Goal: Information Seeking & Learning: Compare options

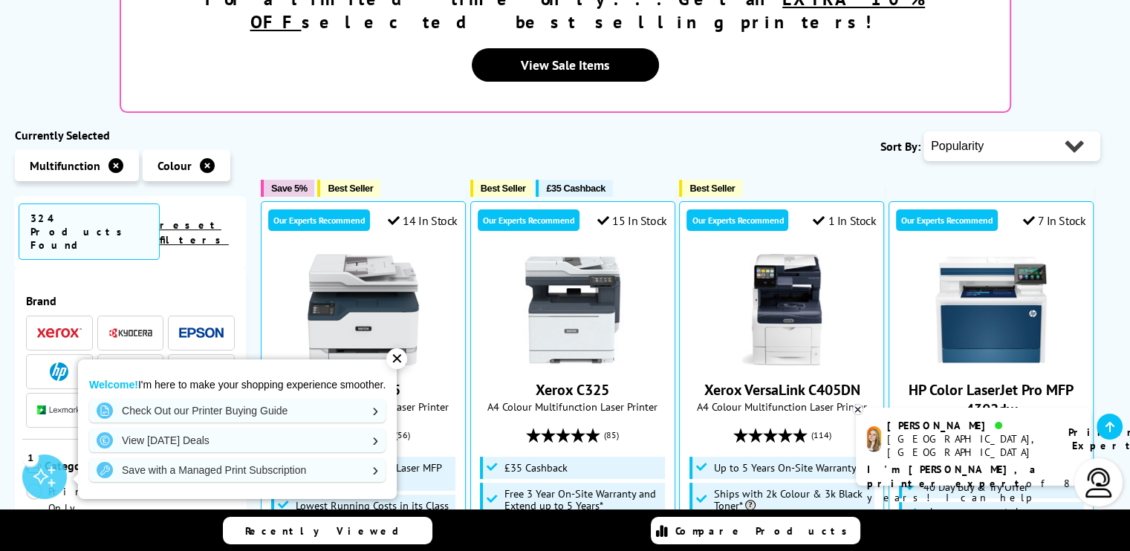
scroll to position [357, 0]
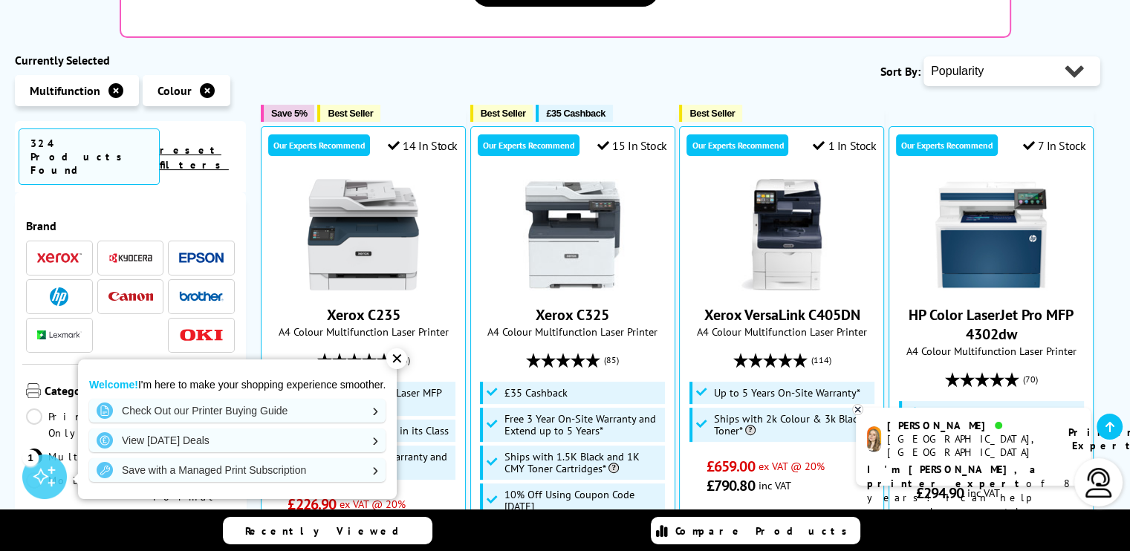
click at [401, 360] on div "✕" at bounding box center [396, 359] width 21 height 21
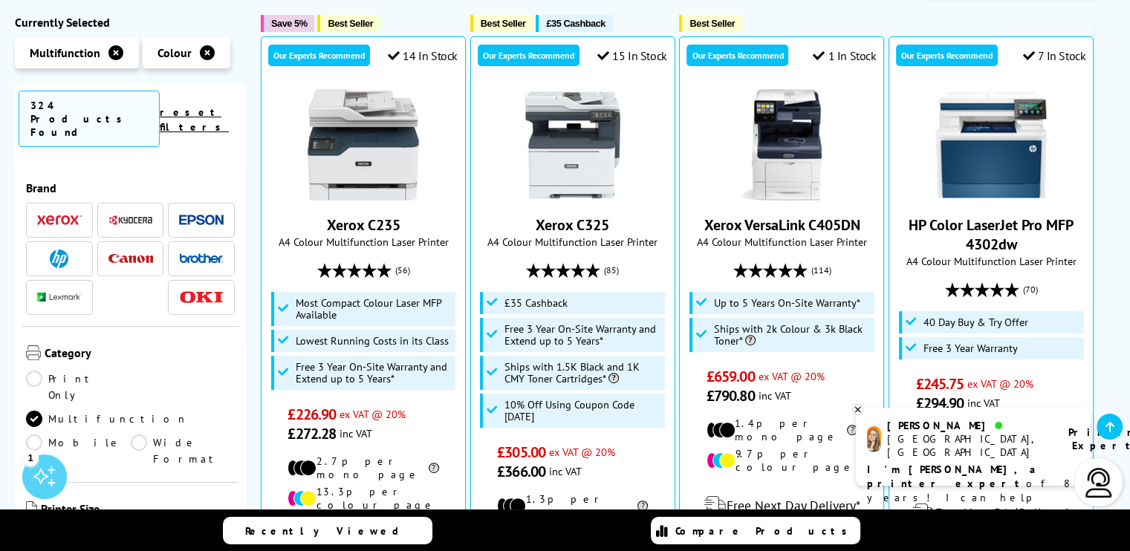
scroll to position [476, 0]
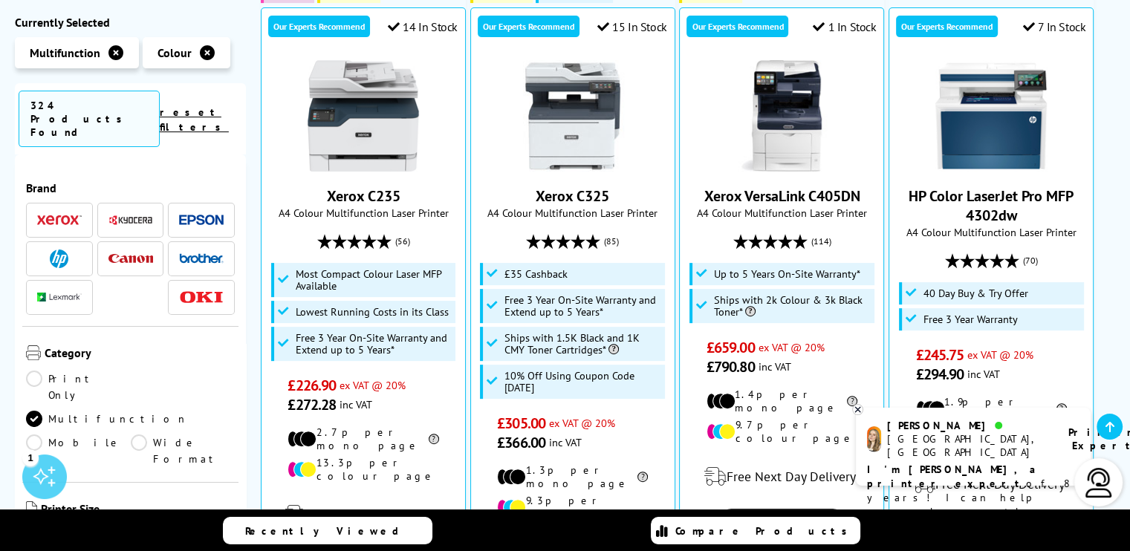
drag, startPoint x: 247, startPoint y: 207, endPoint x: 247, endPoint y: 253, distance: 46.1
click at [239, 195] on div "Brand" at bounding box center [130, 393] width 231 height 477
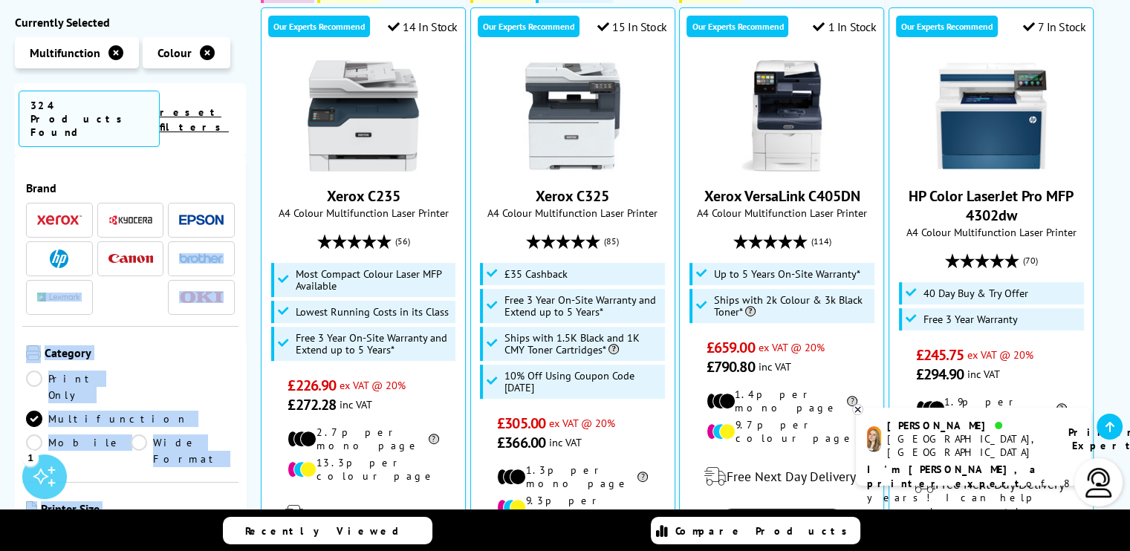
drag, startPoint x: 247, startPoint y: 192, endPoint x: 243, endPoint y: 219, distance: 27.0
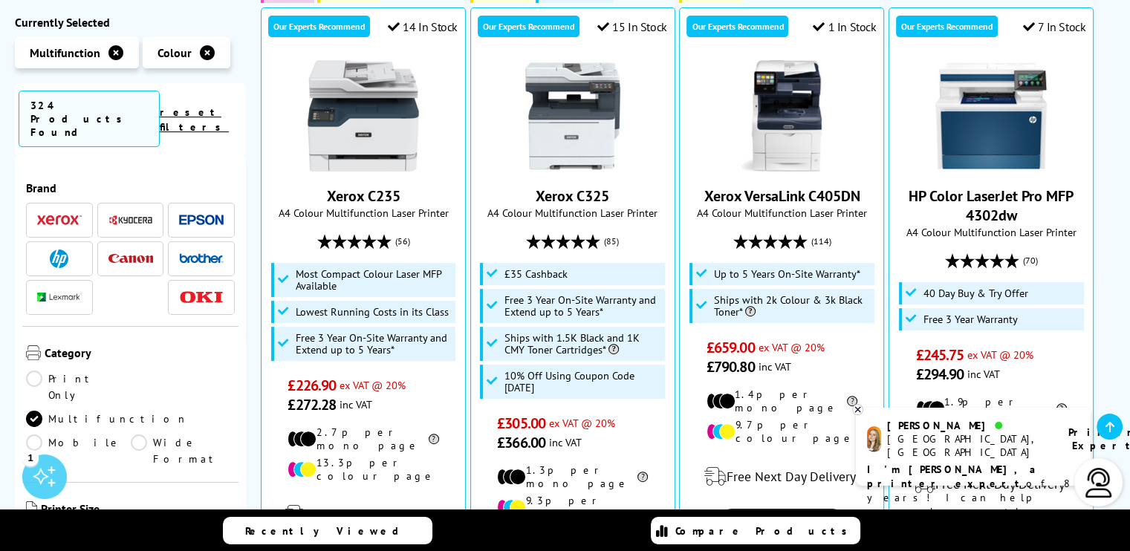
click at [213, 518] on div "Recently Viewed Compare Products" at bounding box center [566, 531] width 892 height 42
click at [198, 527] on ul "A3 A4" at bounding box center [130, 539] width 209 height 24
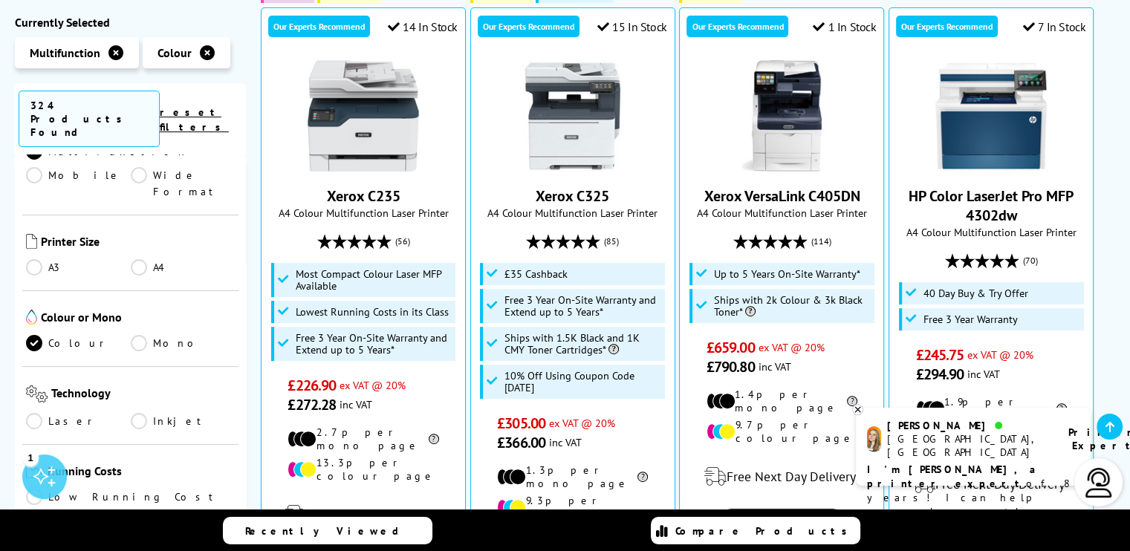
scroll to position [297, 0]
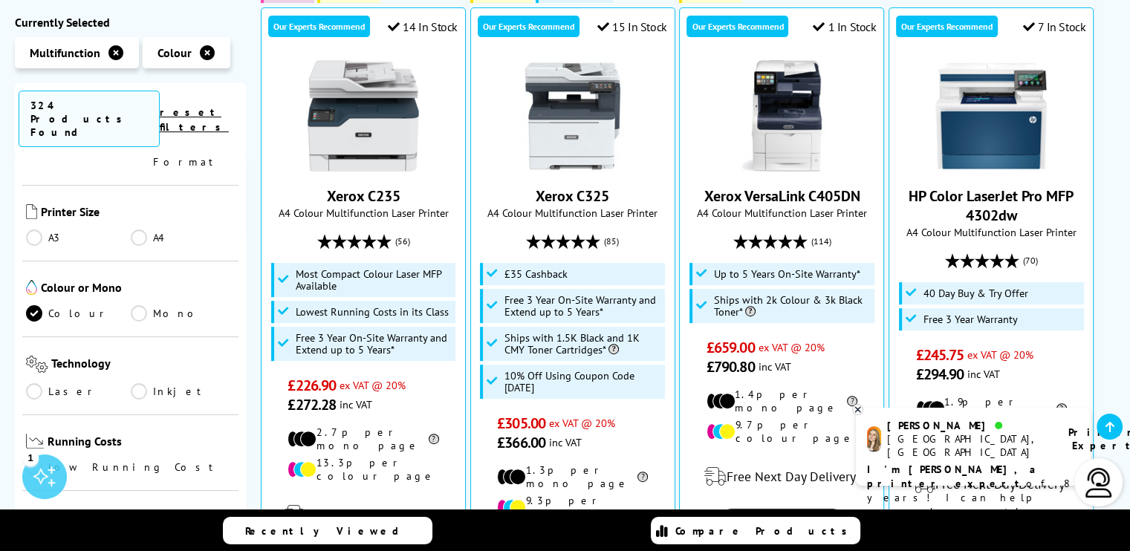
click at [34, 384] on link "Laser" at bounding box center [78, 392] width 105 height 16
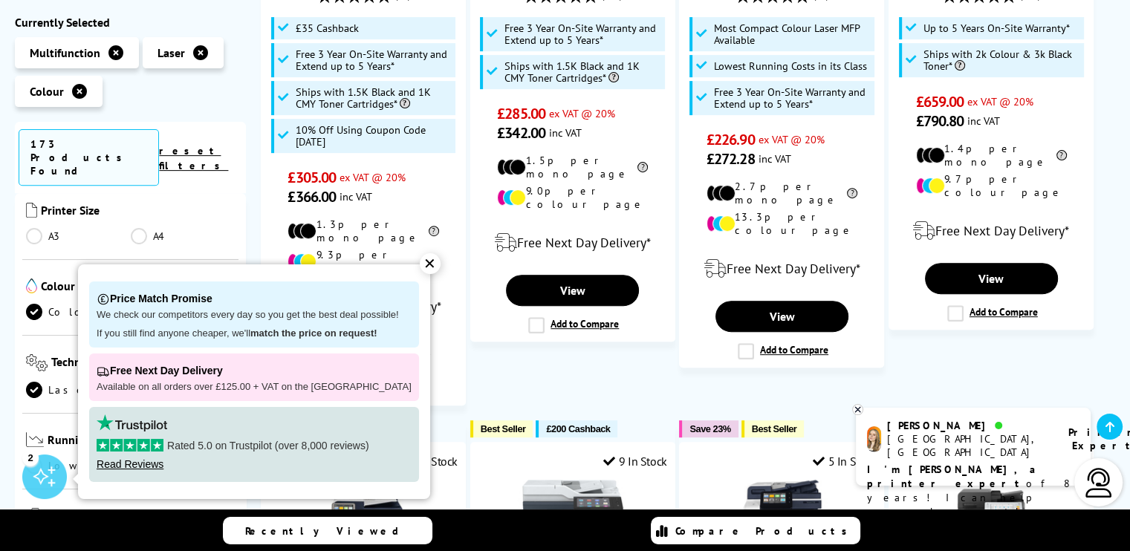
scroll to position [565, 0]
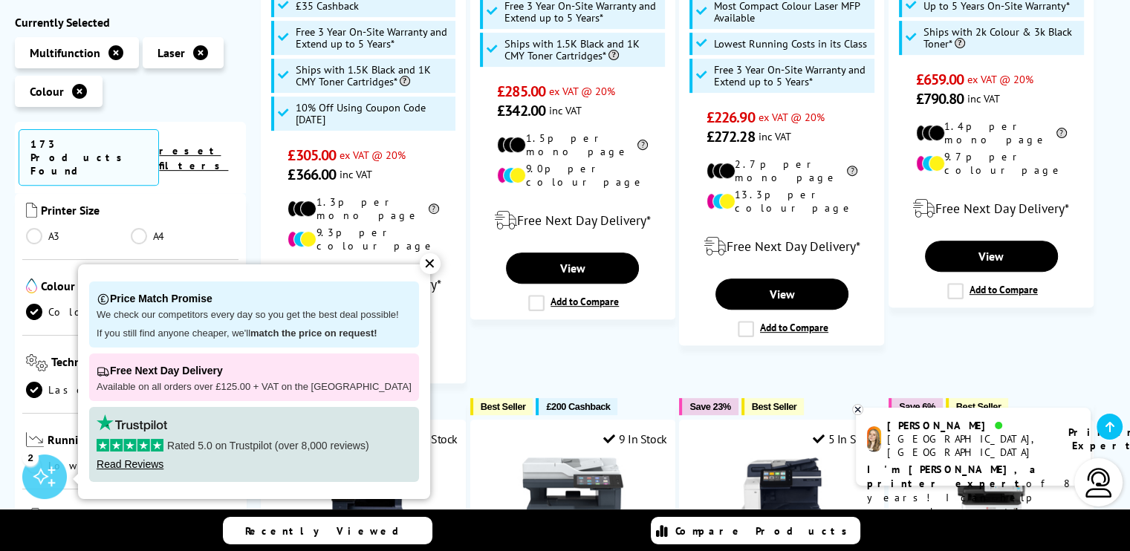
click at [420, 261] on div "✕" at bounding box center [430, 263] width 21 height 21
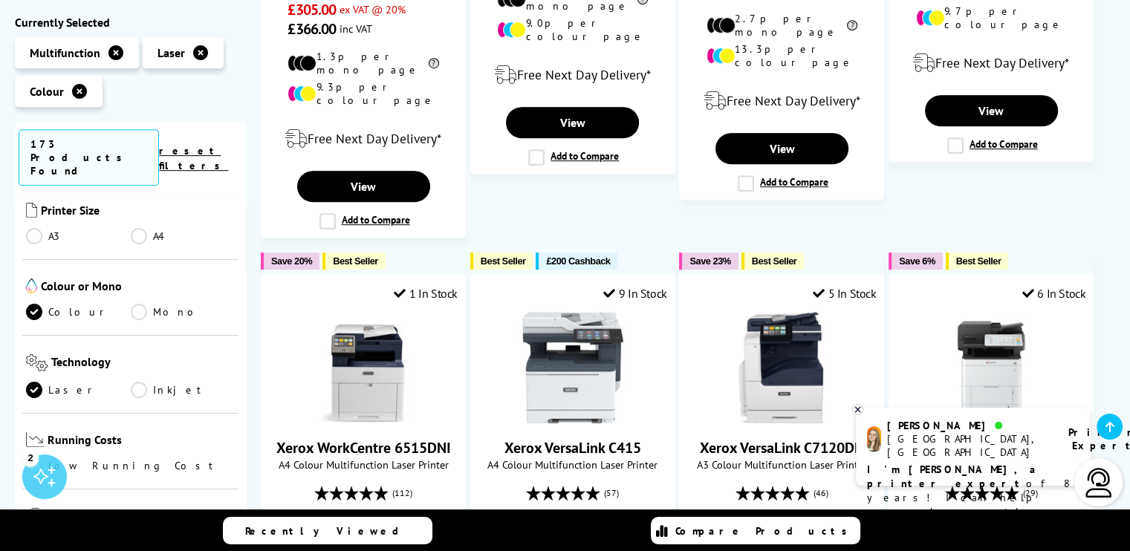
scroll to position [714, 0]
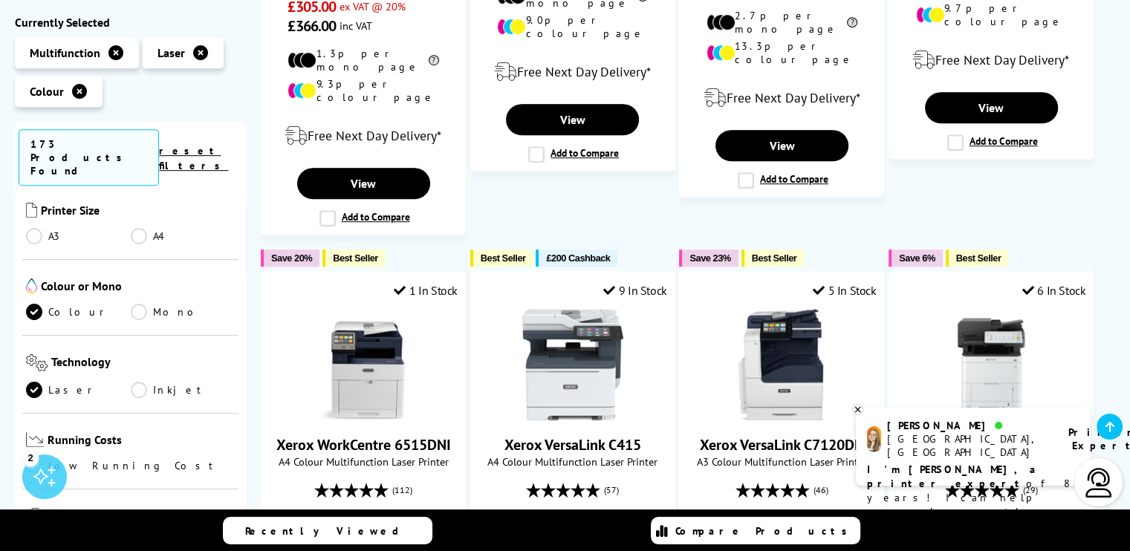
click at [158, 382] on ul "Laser Inkjet" at bounding box center [130, 394] width 209 height 24
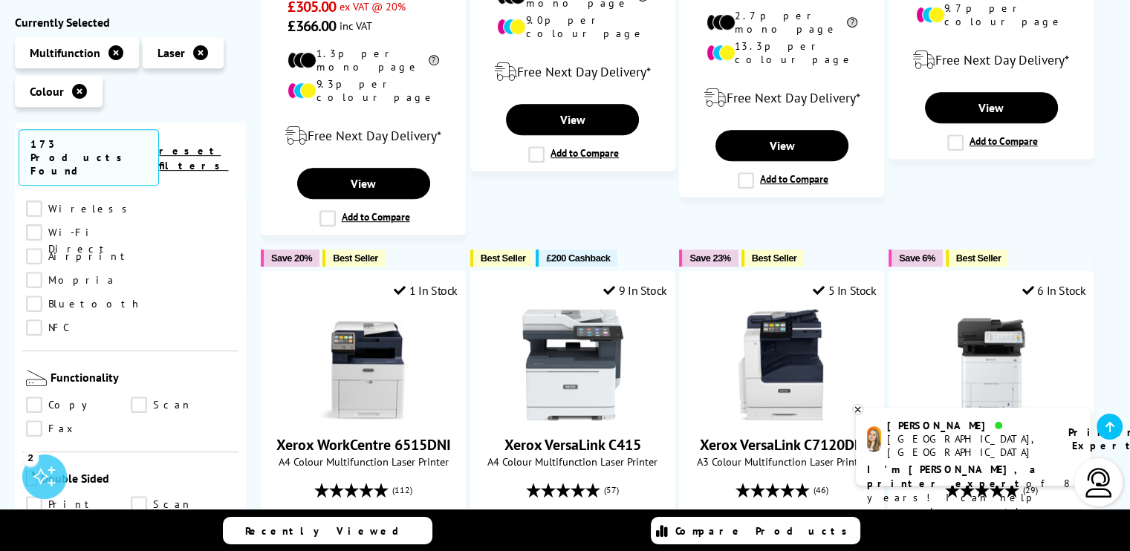
scroll to position [684, 0]
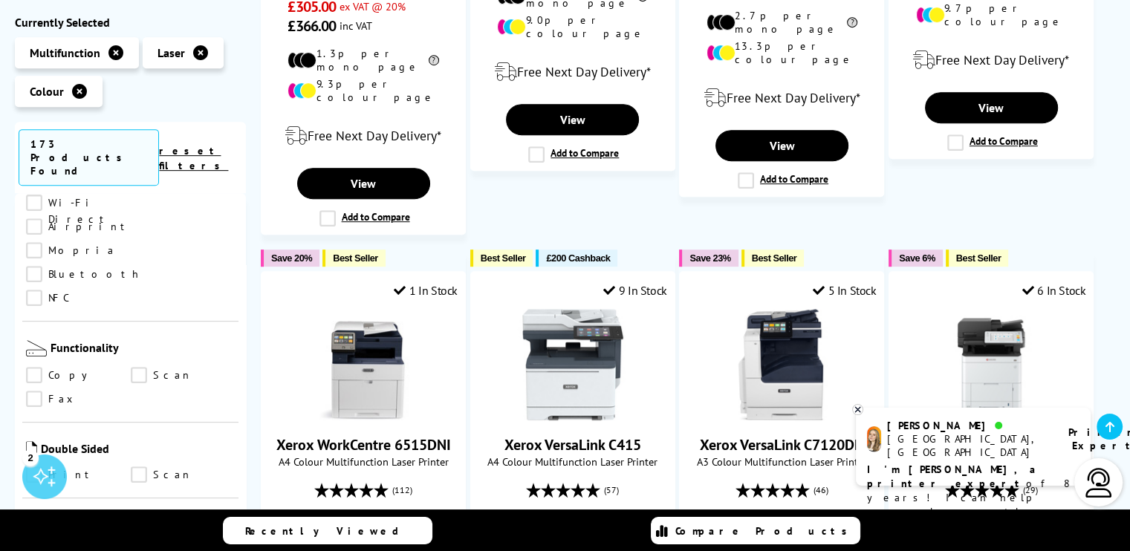
click at [135, 368] on link "Scan" at bounding box center [183, 376] width 105 height 16
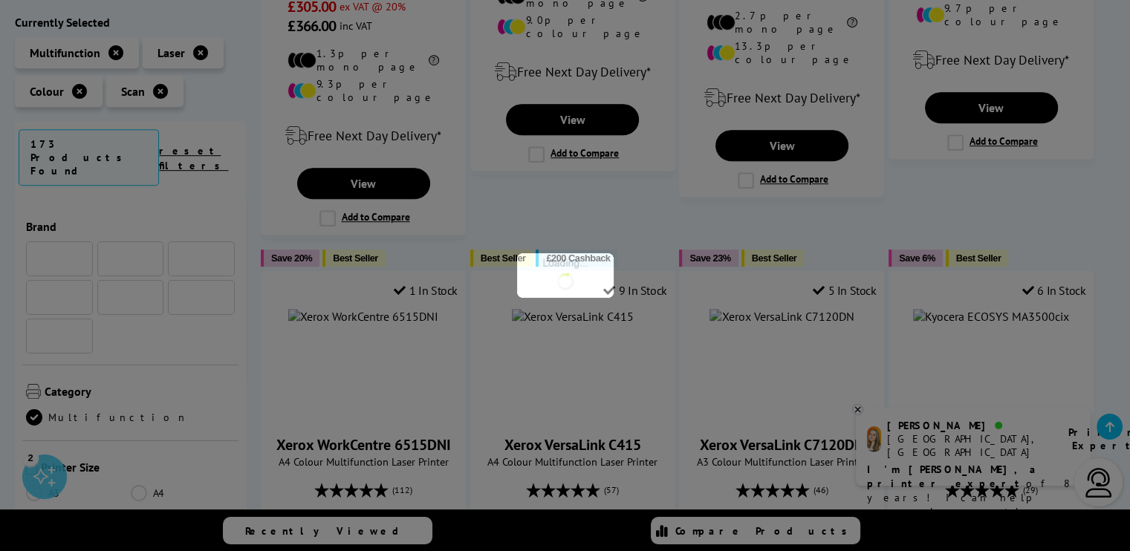
scroll to position [684, 0]
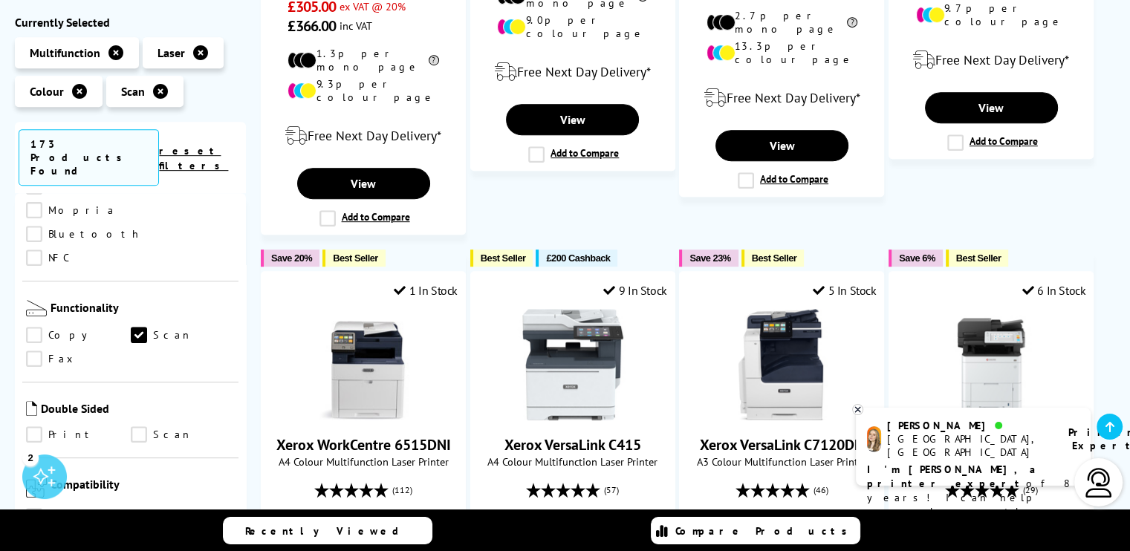
click at [137, 427] on link "Scan" at bounding box center [183, 435] width 105 height 16
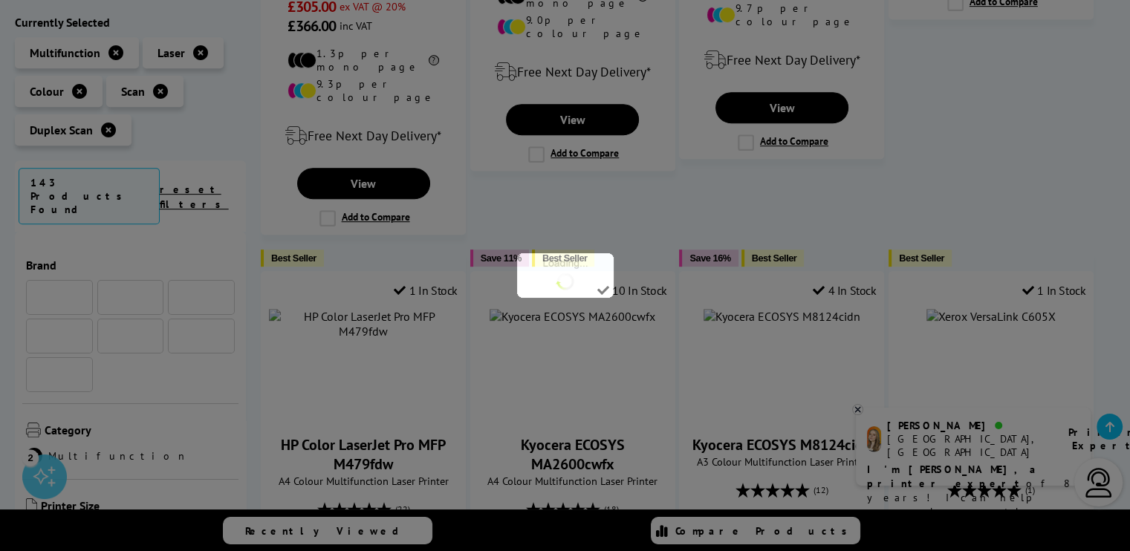
scroll to position [684, 0]
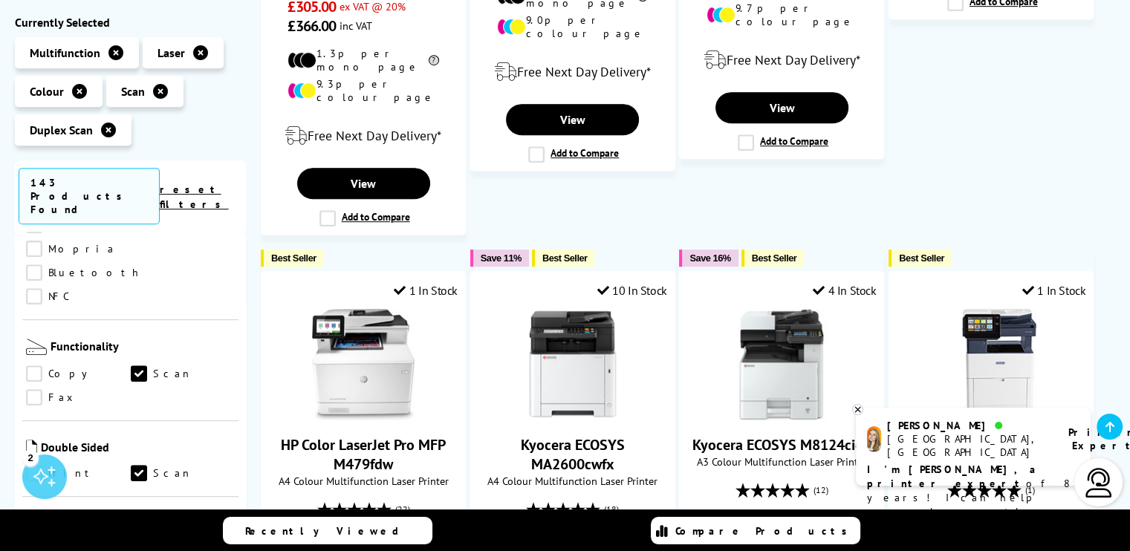
click at [30, 466] on link "Print" at bounding box center [78, 474] width 105 height 16
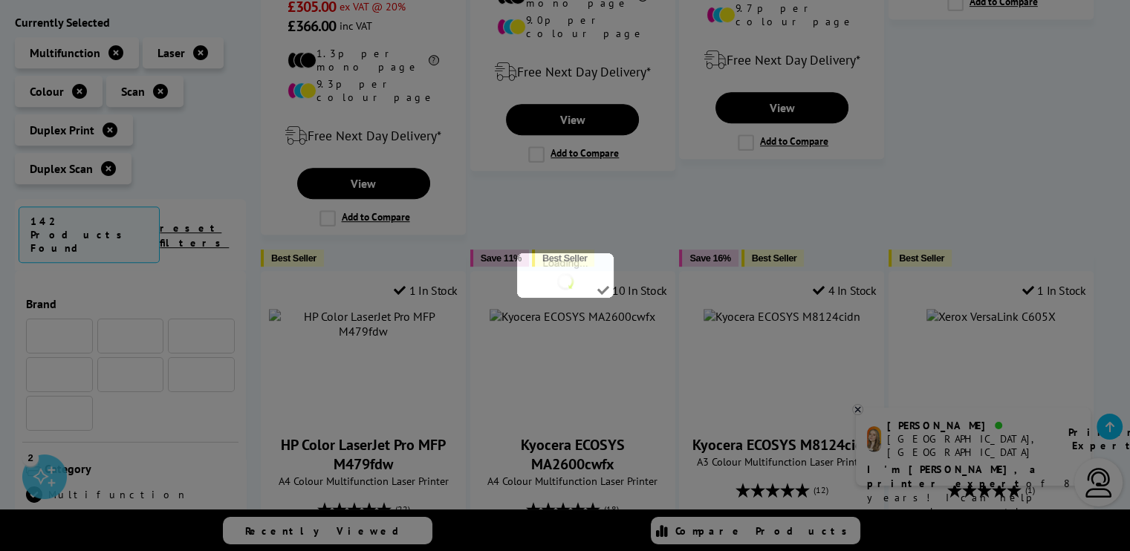
scroll to position [684, 0]
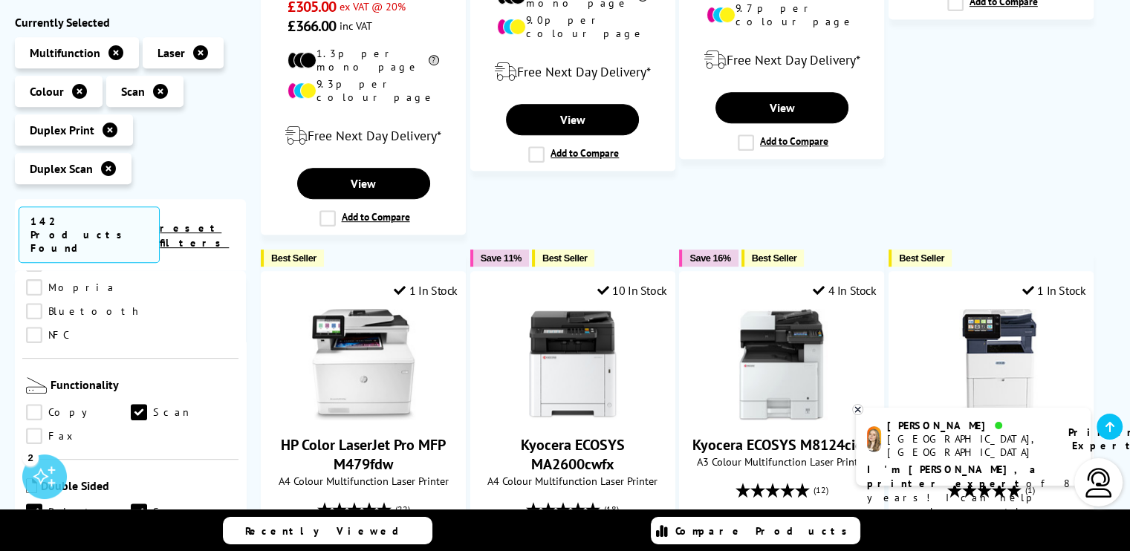
click at [39, 405] on link "Copy" at bounding box center [78, 413] width 105 height 16
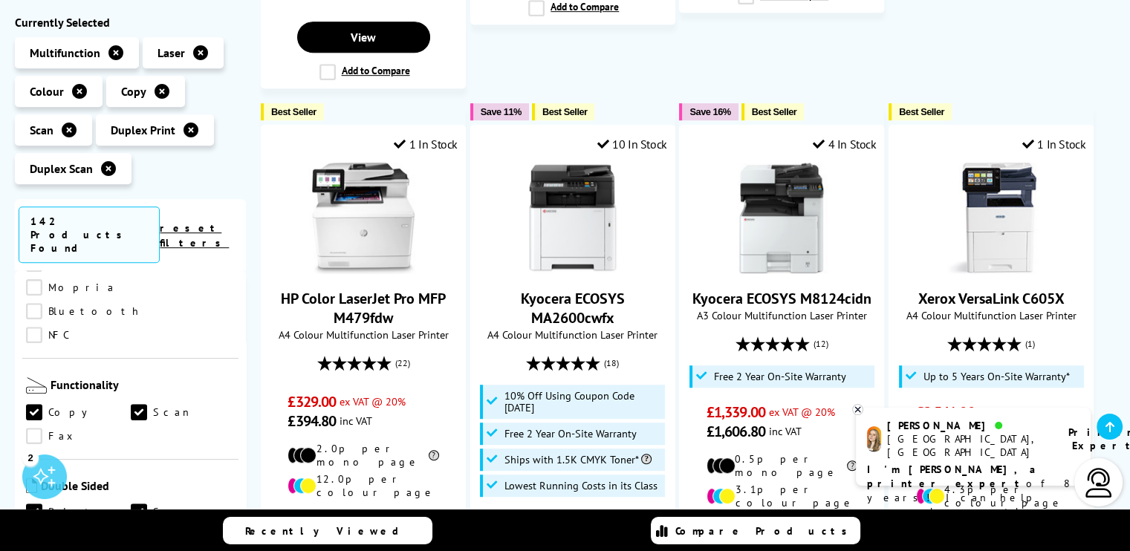
scroll to position [862, 0]
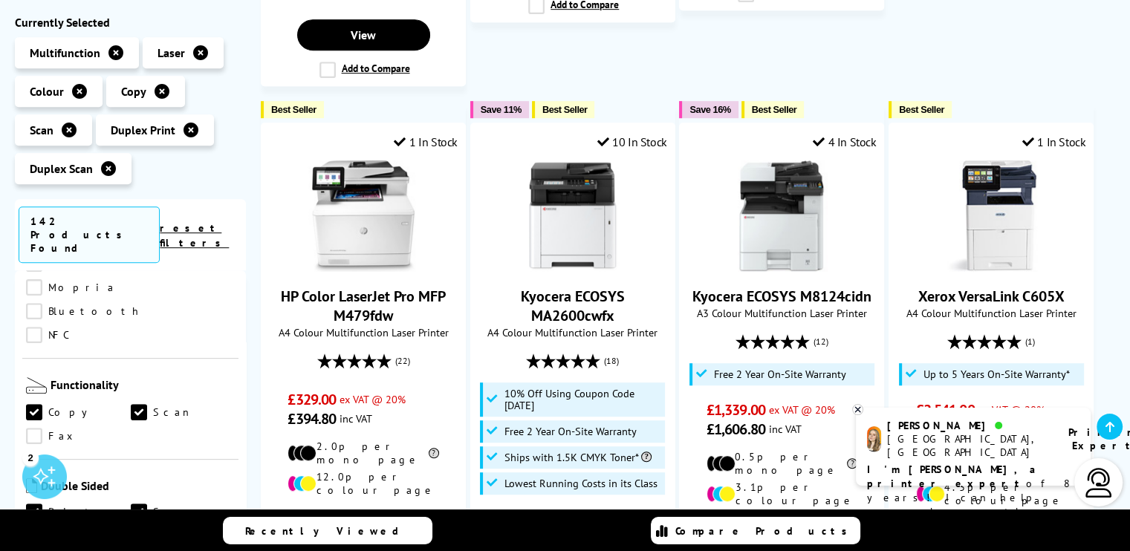
click at [193, 405] on ul "Copy Scan Fax" at bounding box center [130, 429] width 209 height 48
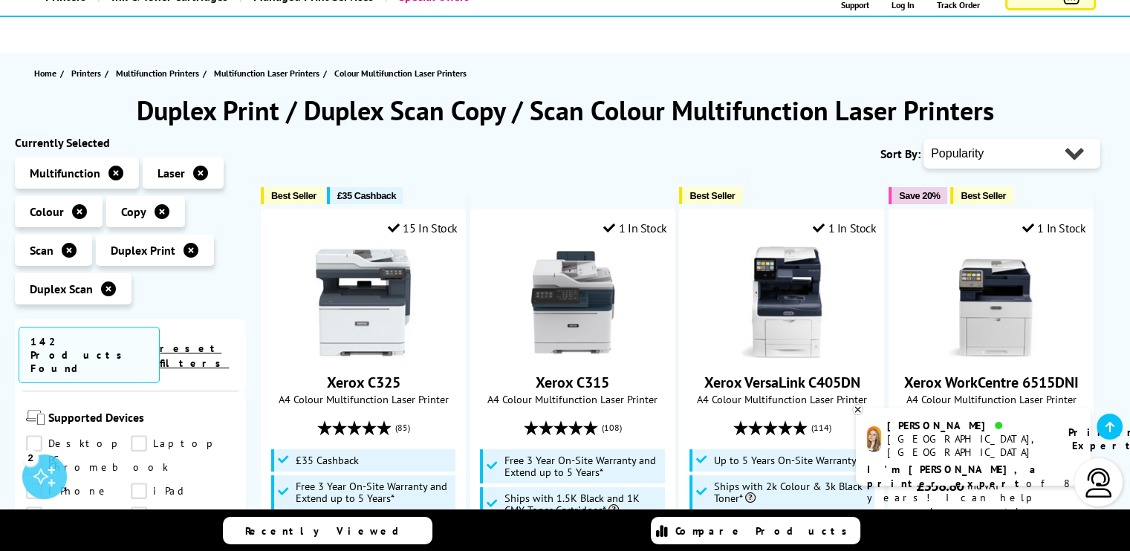
scroll to position [114, 0]
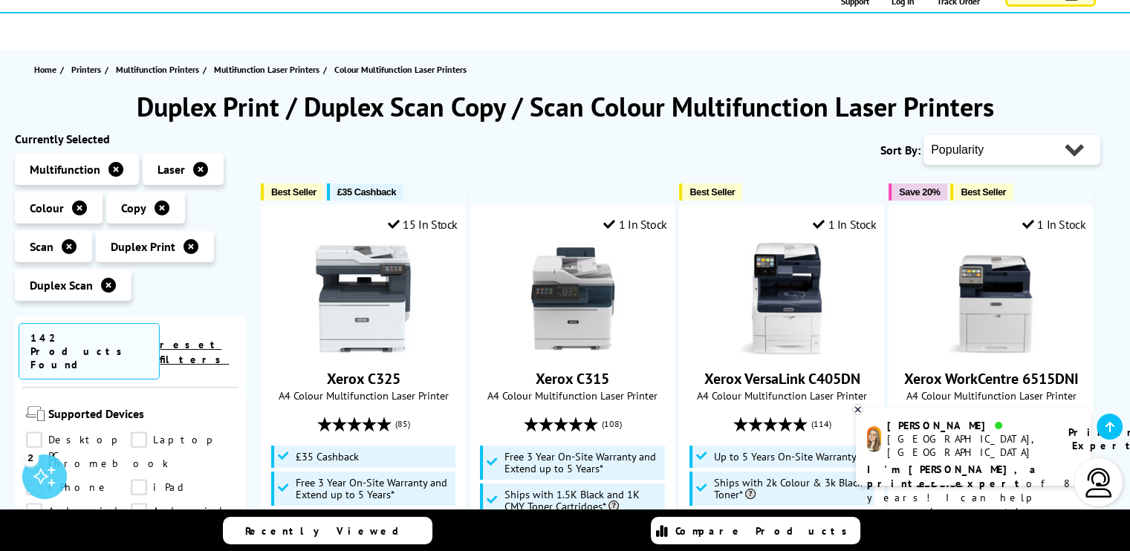
click at [1055, 149] on select "Popularity Rating Price - Low to High Price - High to Low Running Costs - Low t…" at bounding box center [1012, 150] width 177 height 30
select select "Price Descending"
click at [924, 135] on select "Popularity Rating Price - Low to High Price - High to Low Running Costs - Low t…" at bounding box center [1012, 150] width 177 height 30
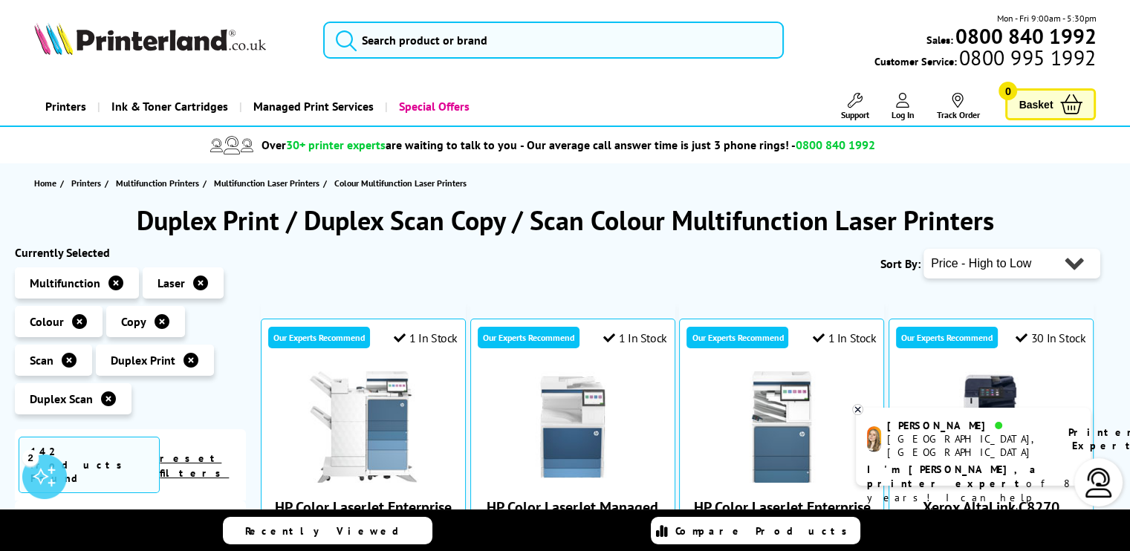
click at [1061, 259] on select "Popularity Rating Price - Low to High Price - High to Low Running Costs - Low t…" at bounding box center [1012, 264] width 177 height 30
select select "Price Ascending"
click at [924, 249] on select "Popularity Rating Price - Low to High Price - High to Low Running Costs - Low t…" at bounding box center [1012, 264] width 177 height 30
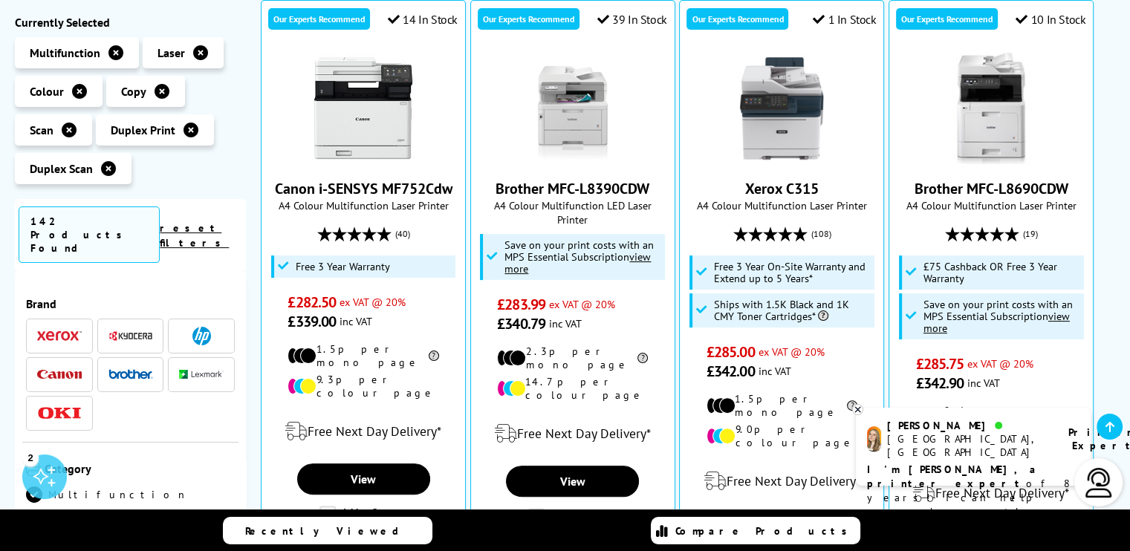
scroll to position [323, 0]
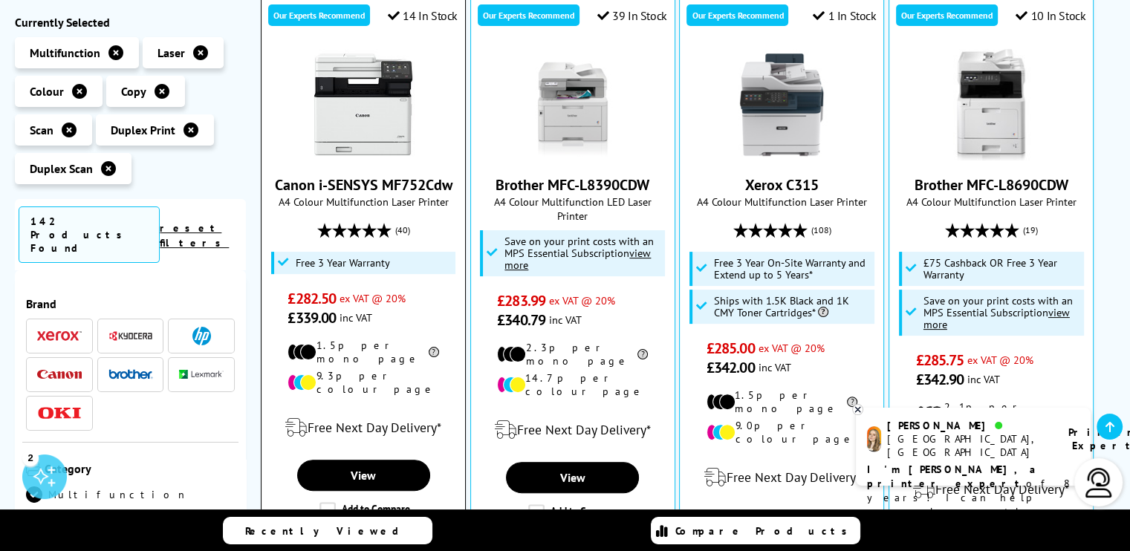
click at [348, 201] on span "A4 Colour Multifunction Laser Printer" at bounding box center [363, 202] width 189 height 14
click at [357, 151] on img at bounding box center [363, 104] width 111 height 111
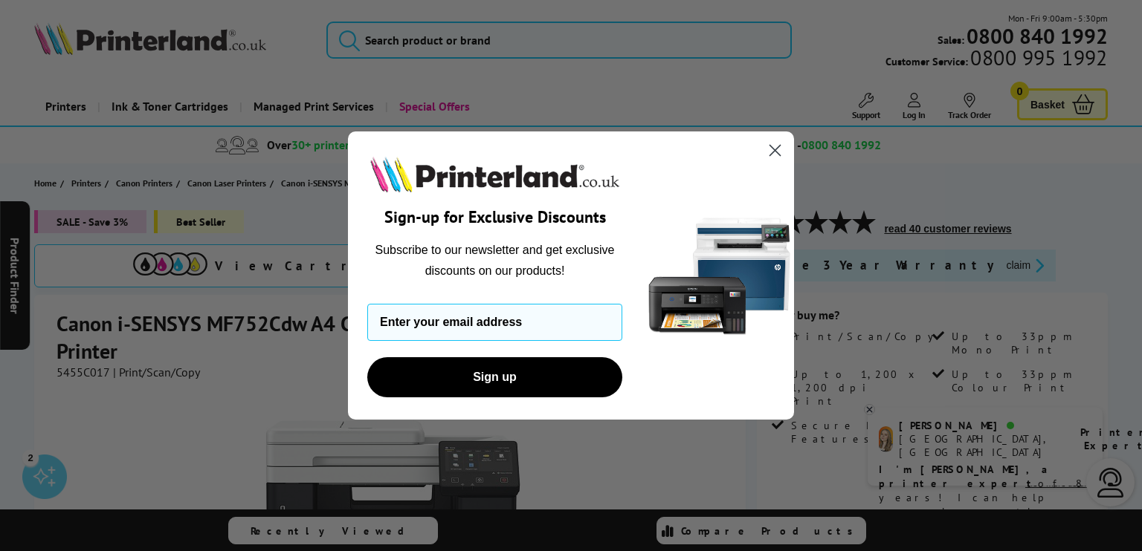
click at [771, 147] on icon "Close dialog" at bounding box center [775, 150] width 10 height 10
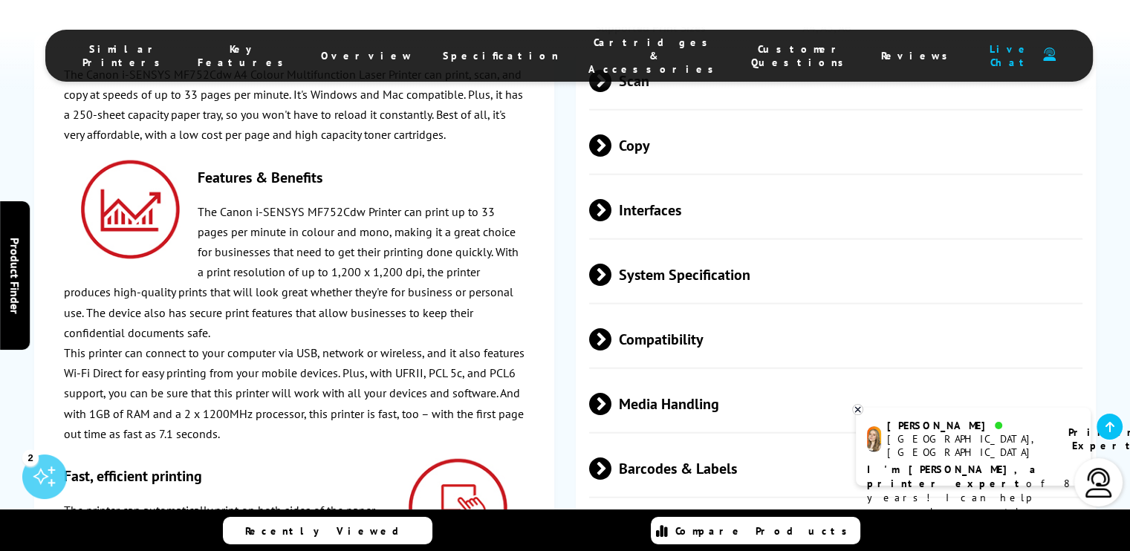
scroll to position [3597, 0]
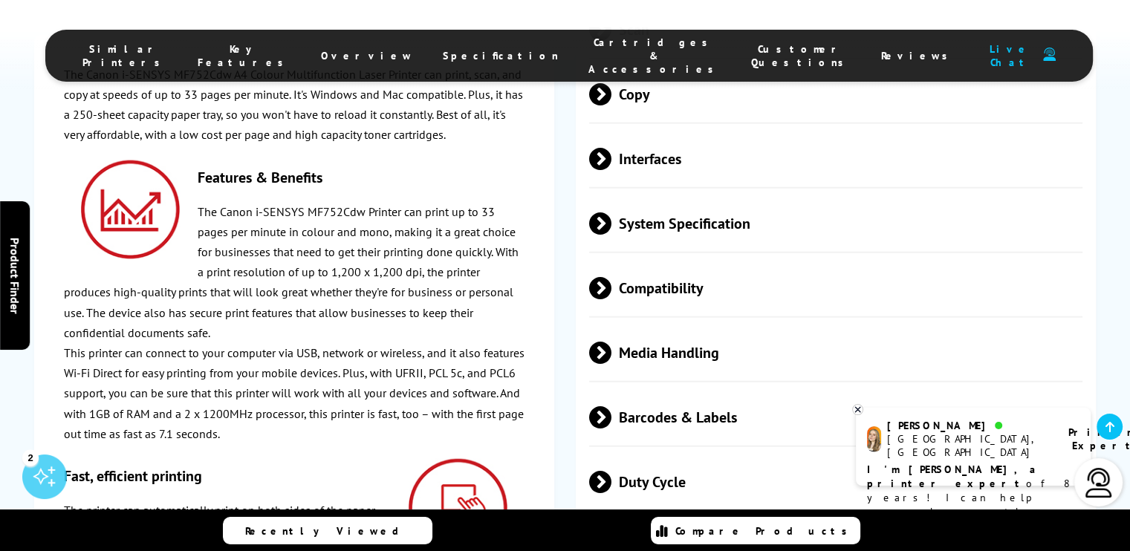
click at [698, 295] on div "Print Speed Monochrome Up to 33ppm Mono Print Printer Resolution Up to 1,200 x …" at bounding box center [836, 225] width 521 height 1495
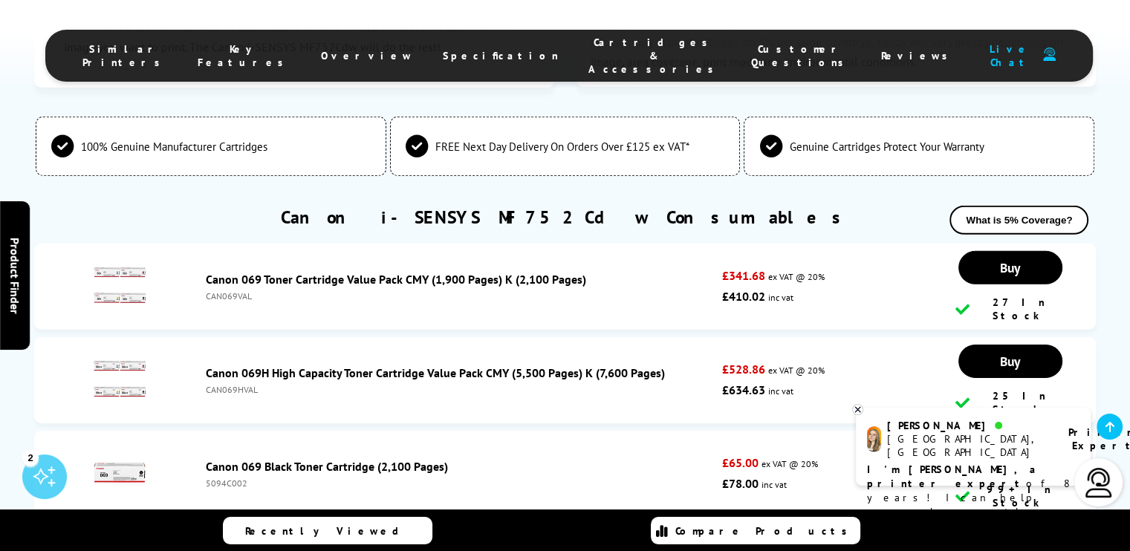
scroll to position [4608, 0]
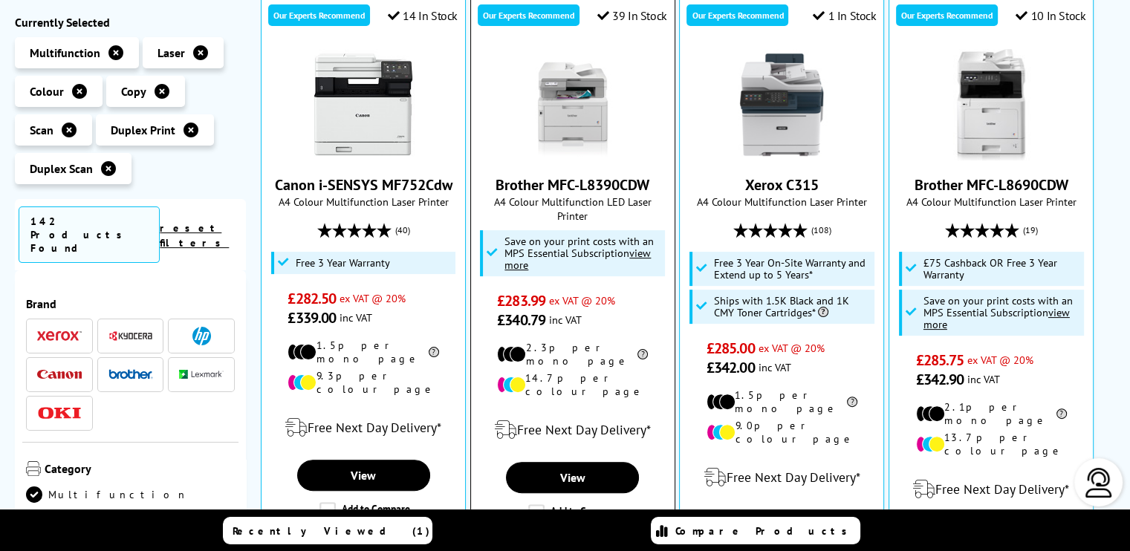
click at [565, 132] on img at bounding box center [572, 104] width 111 height 111
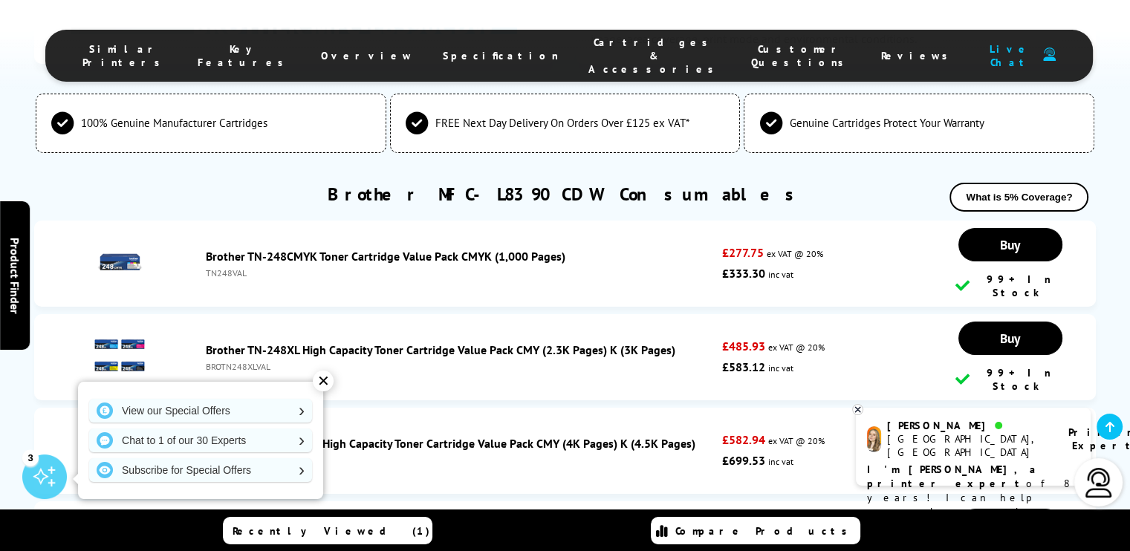
scroll to position [5450, 0]
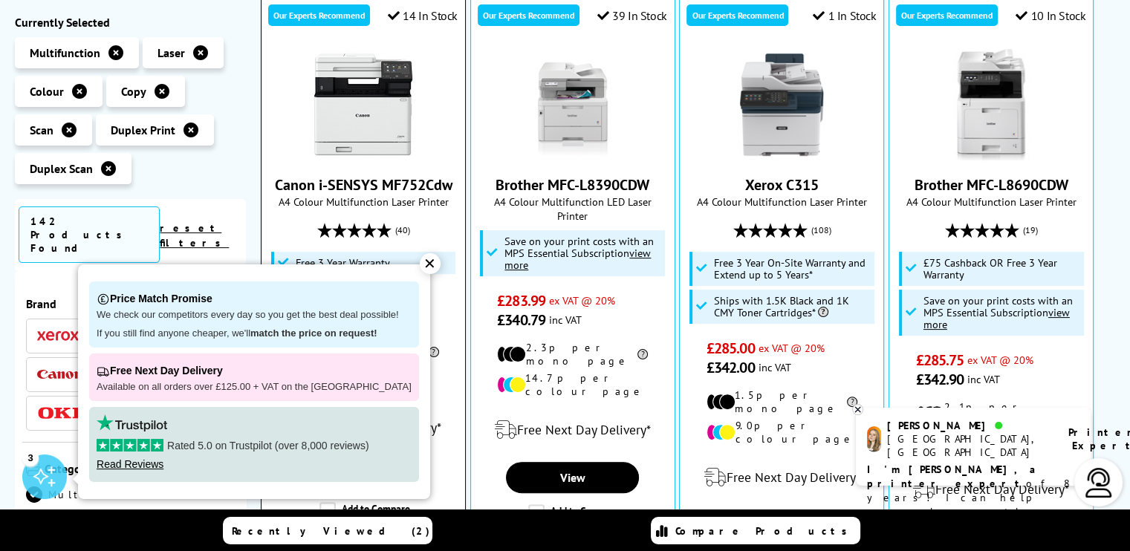
click at [325, 130] on img at bounding box center [363, 104] width 111 height 111
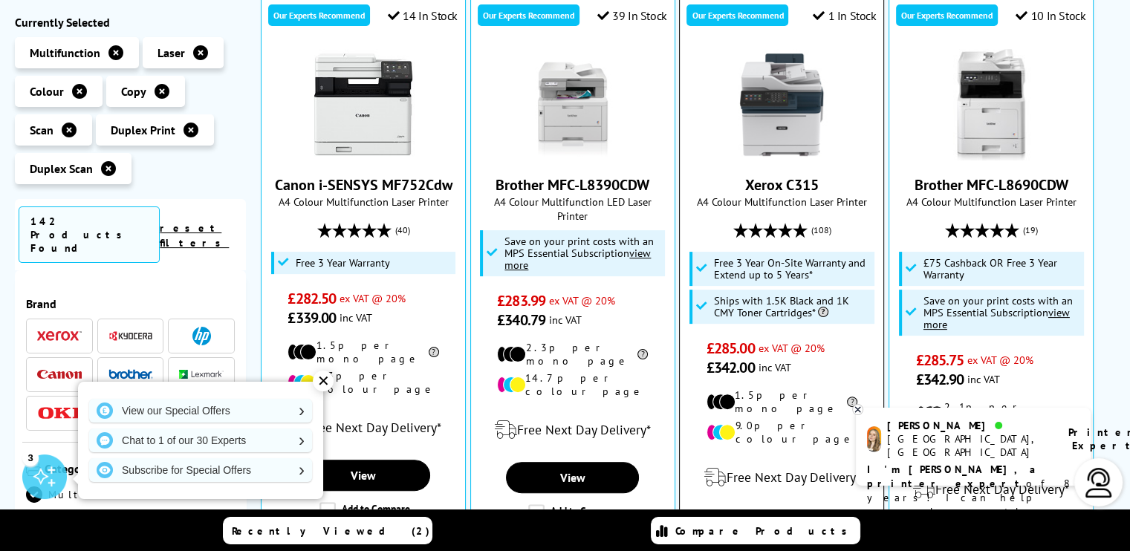
click at [760, 175] on link "Xerox C315" at bounding box center [782, 184] width 74 height 19
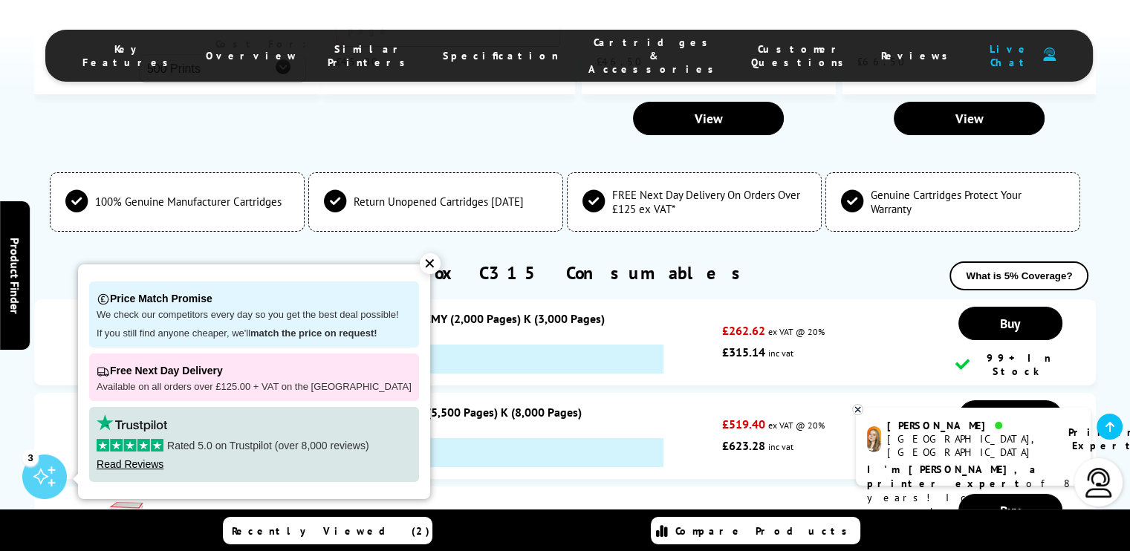
scroll to position [5357, 0]
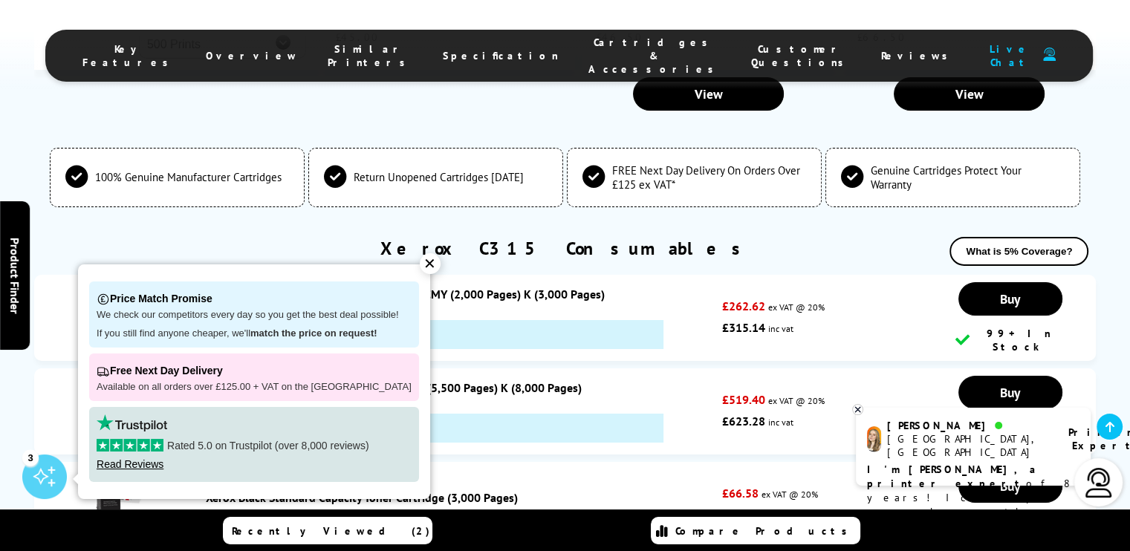
drag, startPoint x: 256, startPoint y: 106, endPoint x: 205, endPoint y: 103, distance: 50.7
click at [205, 287] on div "Xerox Standard Capacity Toner Value Pack CMY (2,000 Pages) K (3,000 Pages) XERC…" at bounding box center [460, 318] width 524 height 62
copy div "XERC310VAL"
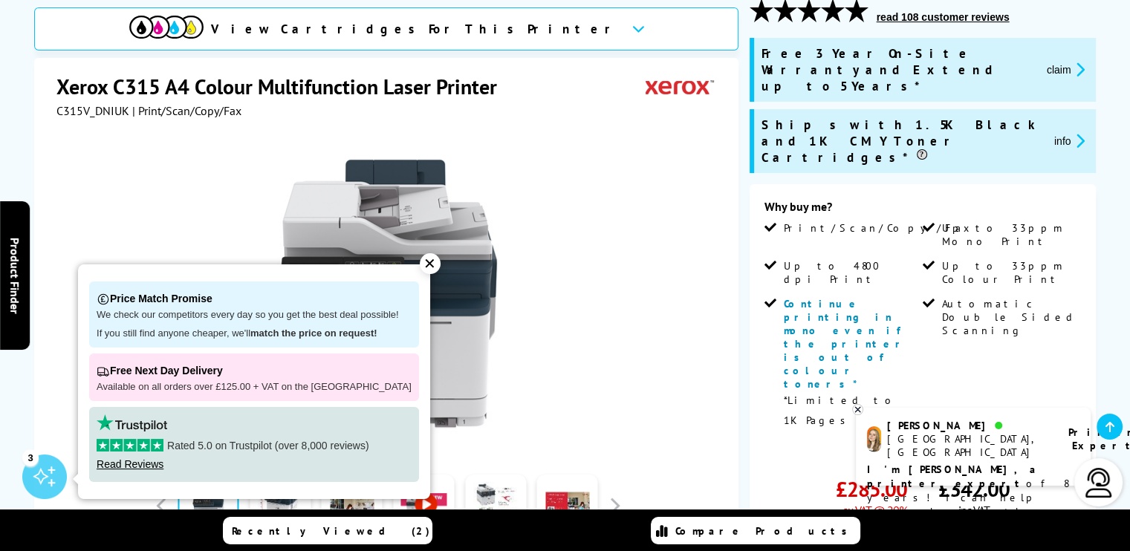
scroll to position [0, 0]
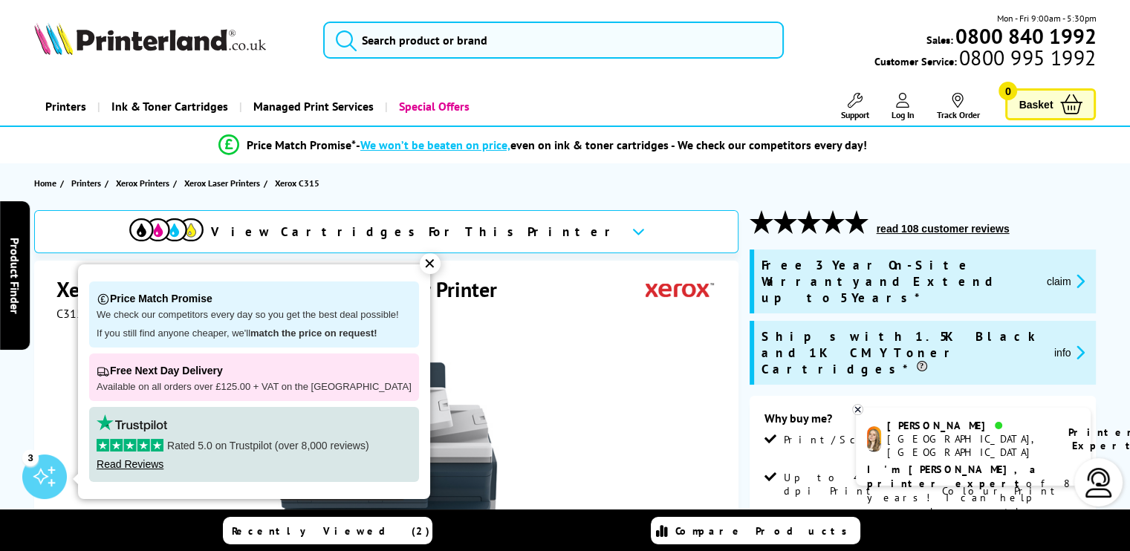
click at [426, 262] on div "✕" at bounding box center [430, 263] width 21 height 21
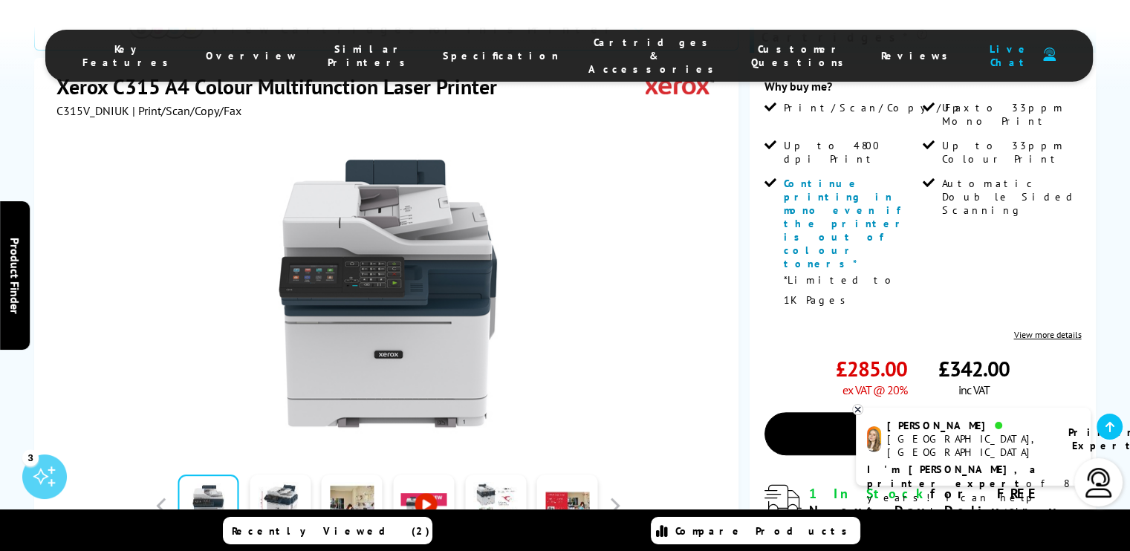
scroll to position [386, 0]
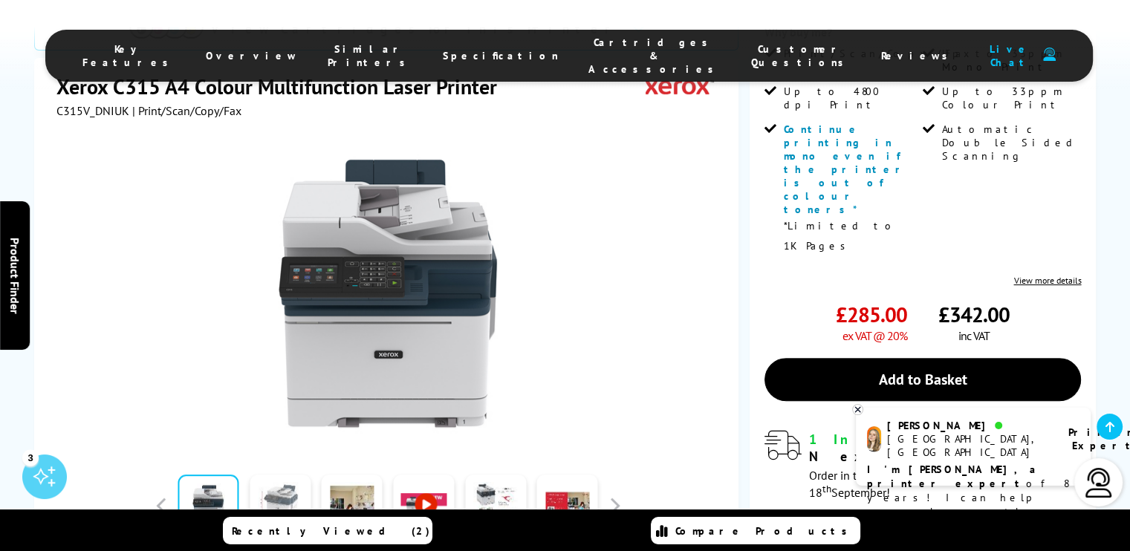
click at [294, 475] on link at bounding box center [280, 506] width 61 height 63
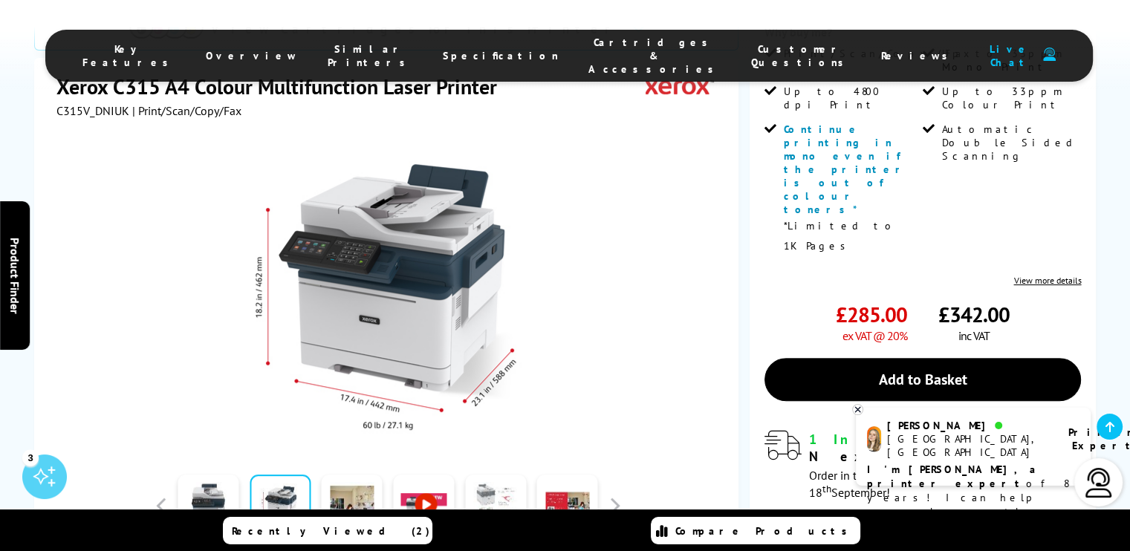
click at [504, 475] on link at bounding box center [495, 506] width 61 height 63
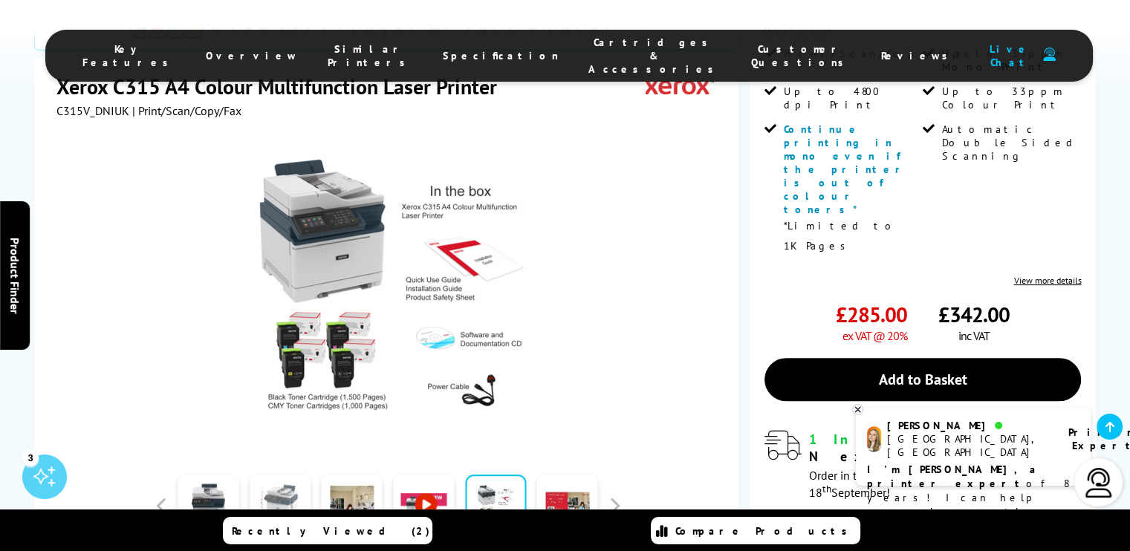
click at [297, 475] on link at bounding box center [280, 506] width 61 height 63
